Goal: Transaction & Acquisition: Purchase product/service

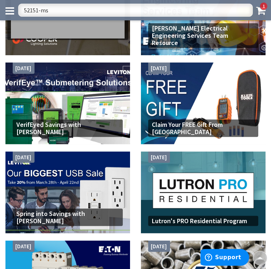
type input "52151-msx"
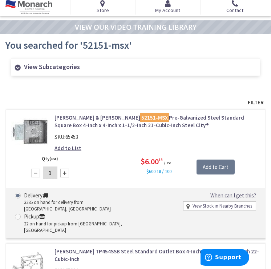
scroll to position [33, 0]
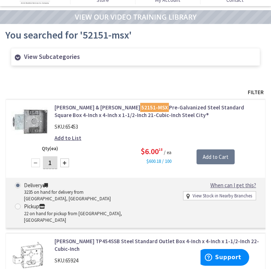
click at [35, 118] on img at bounding box center [29, 121] width 36 height 36
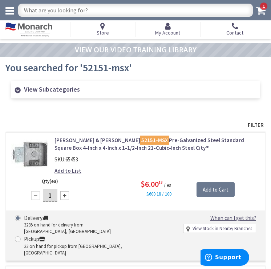
click at [9, 10] on icon at bounding box center [9, 11] width 9 height 10
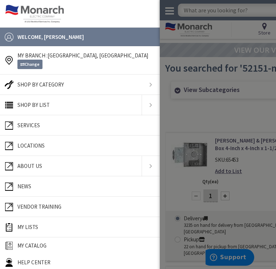
click at [44, 185] on link "News" at bounding box center [80, 186] width 152 height 15
